Goal: Find contact information: Find contact information

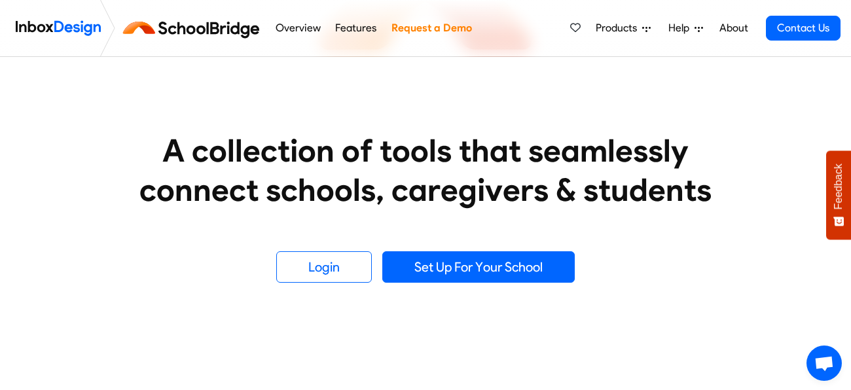
scroll to position [166, 0]
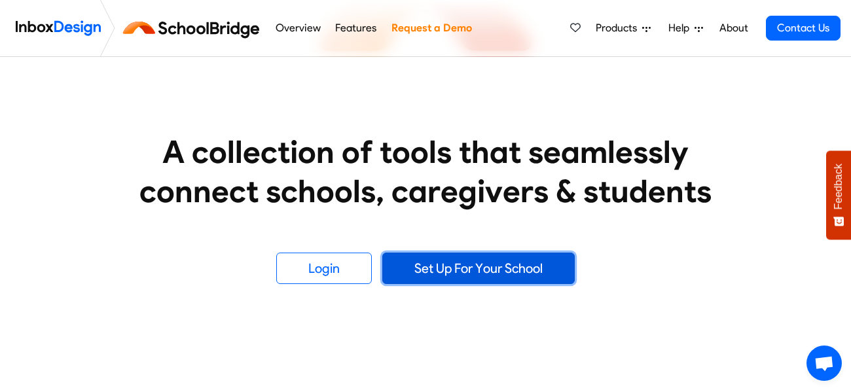
click at [412, 269] on link "Set Up For Your School" at bounding box center [478, 268] width 192 height 31
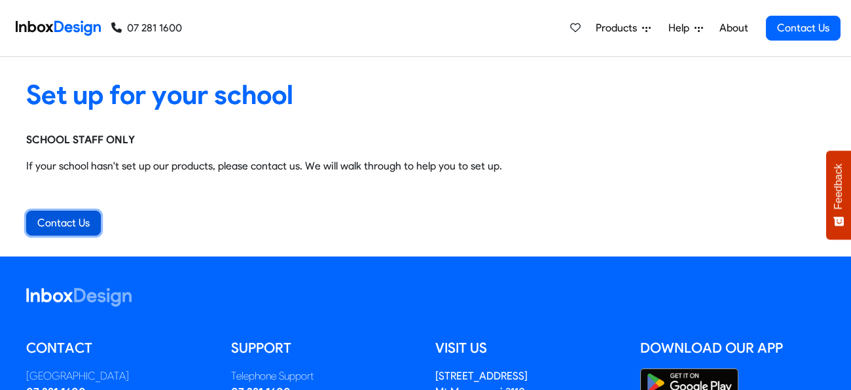
click at [85, 225] on link "Contact Us" at bounding box center [63, 223] width 75 height 25
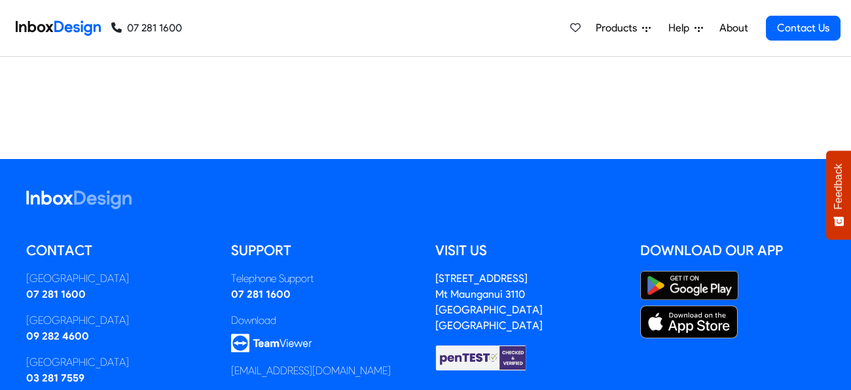
scroll to position [1018, 0]
